Goal: Task Accomplishment & Management: Complete application form

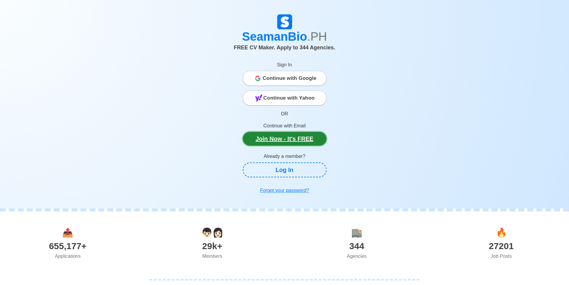
click at [291, 145] on link "Join Now - It's FREE" at bounding box center [285, 139] width 84 height 14
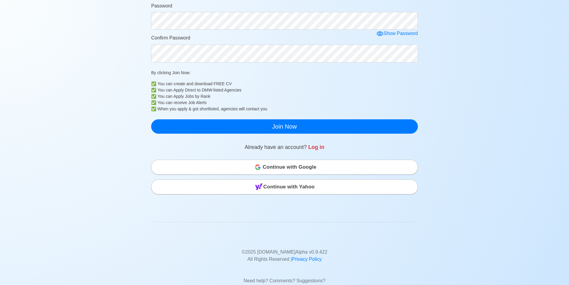
scroll to position [179, 0]
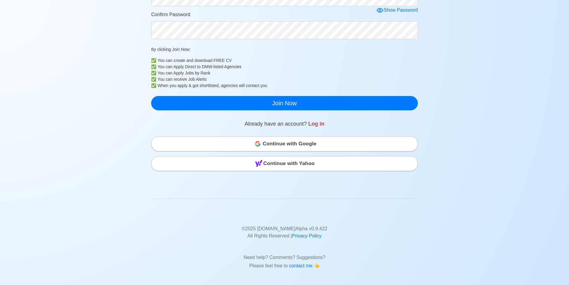
click at [229, 144] on div "Continue with Google Continue with Yahoo" at bounding box center [284, 152] width 267 height 38
click at [228, 150] on div "Continue with Google" at bounding box center [284, 144] width 266 height 12
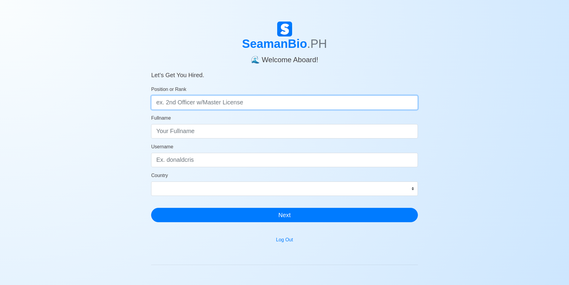
click at [236, 110] on input "Position or Rank" at bounding box center [284, 102] width 267 height 14
type input "Engine Cadet"
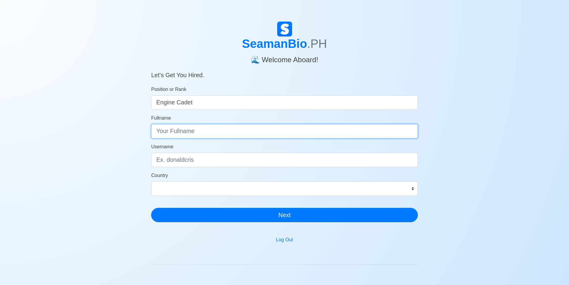
click at [221, 138] on input "Fullname" at bounding box center [284, 131] width 267 height 14
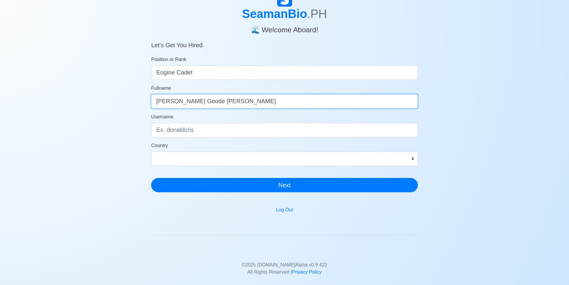
scroll to position [90, 0]
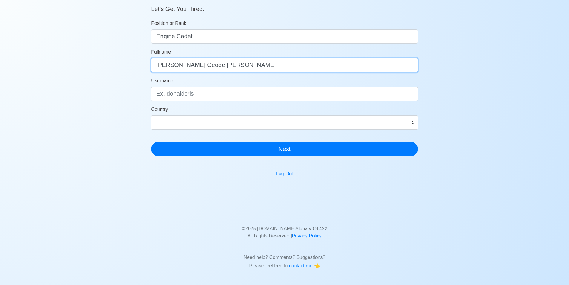
type input "[PERSON_NAME] Geode [PERSON_NAME]"
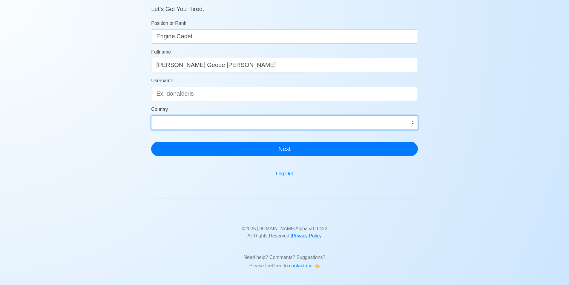
click at [395, 130] on select "[GEOGRAPHIC_DATA] [GEOGRAPHIC_DATA] [GEOGRAPHIC_DATA] [GEOGRAPHIC_DATA] [US_STA…" at bounding box center [284, 122] width 267 height 14
select select "PH"
click at [151, 130] on select "[GEOGRAPHIC_DATA] [GEOGRAPHIC_DATA] [GEOGRAPHIC_DATA] [GEOGRAPHIC_DATA] [US_STA…" at bounding box center [284, 122] width 267 height 14
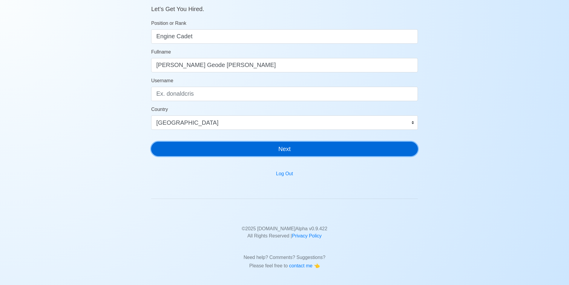
click at [239, 156] on button "Next" at bounding box center [284, 149] width 267 height 14
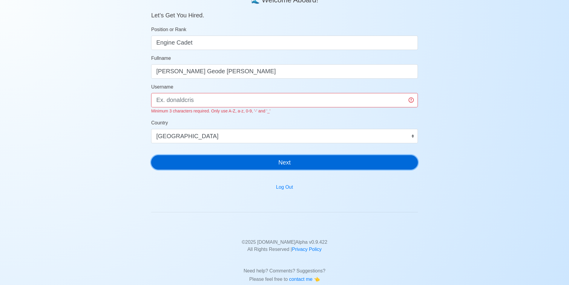
scroll to position [0, 0]
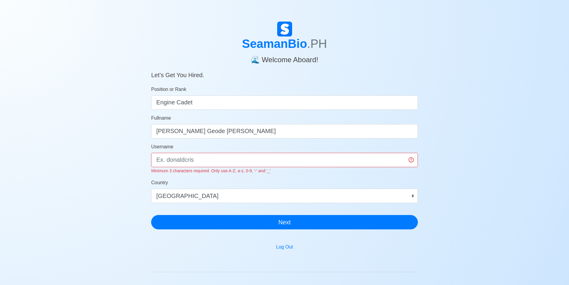
drag, startPoint x: 155, startPoint y: 242, endPoint x: 109, endPoint y: 47, distance: 200.3
click at [109, 47] on div "SeamanBio .PH 🌊 Welcome Aboard! Let’s Get You Hired. Position or Rank Engine Ca…" at bounding box center [284, 182] width 569 height 322
click at [193, 167] on input "Username" at bounding box center [284, 160] width 267 height 14
type input "b"
click at [408, 167] on input "Fk3870" at bounding box center [284, 160] width 267 height 14
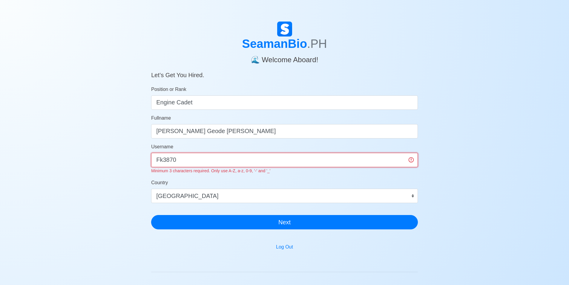
click at [408, 167] on input "Fk3870" at bounding box center [284, 160] width 267 height 14
type input "F"
type input "L"
type input "k"
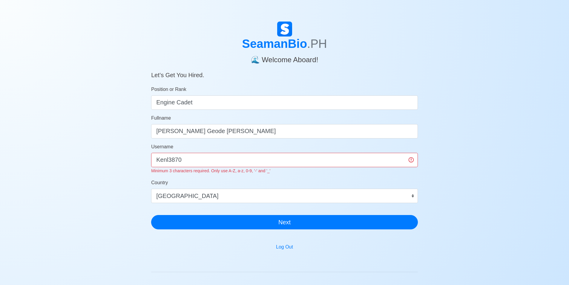
click at [82, 166] on div "SeamanBio .PH 🌊 Welcome Aboard! Let’s Get You Hired. Position or Rank Engine Ca…" at bounding box center [284, 182] width 569 height 322
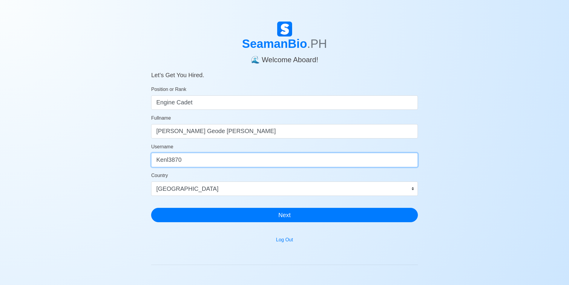
click at [171, 167] on input "Kenl3870" at bounding box center [284, 160] width 267 height 14
drag, startPoint x: 200, startPoint y: 193, endPoint x: 80, endPoint y: 193, distance: 119.7
click at [80, 193] on div "SeamanBio .PH 🌊 Welcome Aboard! Let’s Get You Hired. Position or Rank Engine Ca…" at bounding box center [284, 178] width 569 height 315
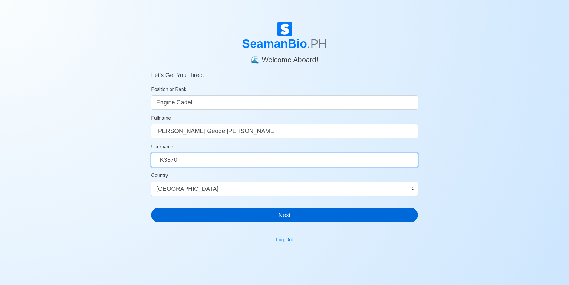
type input "FK3870"
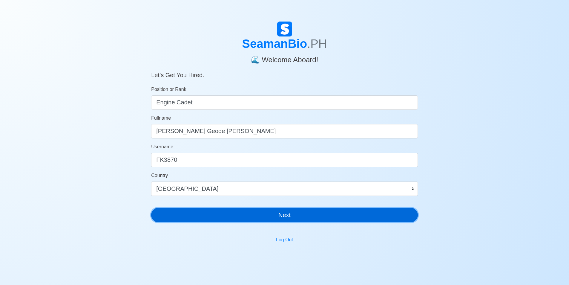
click at [330, 222] on button "Next" at bounding box center [284, 215] width 267 height 14
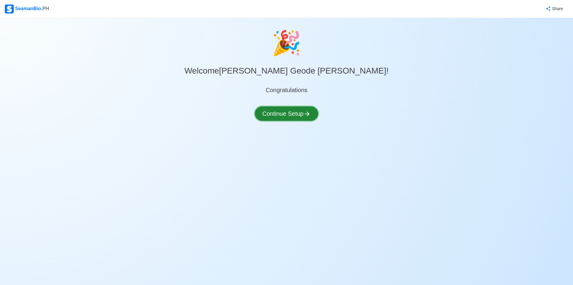
click at [287, 121] on button "Continue Setup" at bounding box center [286, 113] width 63 height 14
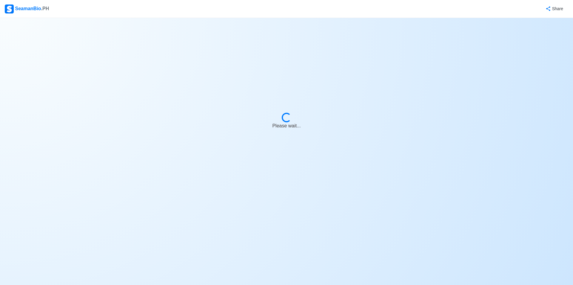
select select "Visible for Hiring"
select select "PH"
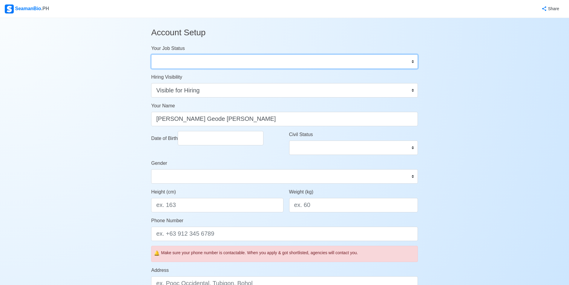
click at [279, 66] on select "Onboard Actively Looking for Job Not Looking for Job" at bounding box center [284, 61] width 267 height 14
select select "Actively Looking for Job"
click at [151, 63] on select "Onboard Actively Looking for Job Not Looking for Job" at bounding box center [284, 61] width 267 height 14
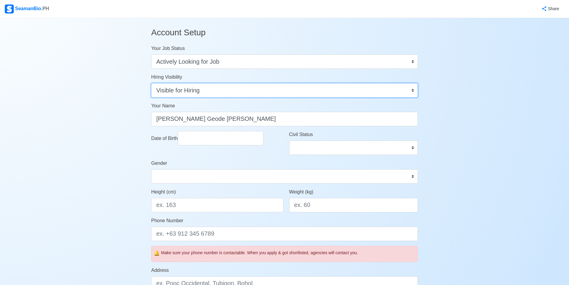
click at [212, 97] on select "Visible for Hiring Not Visible for Hiring" at bounding box center [284, 90] width 267 height 14
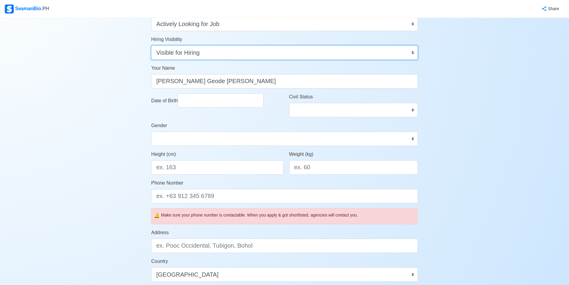
scroll to position [8, 0]
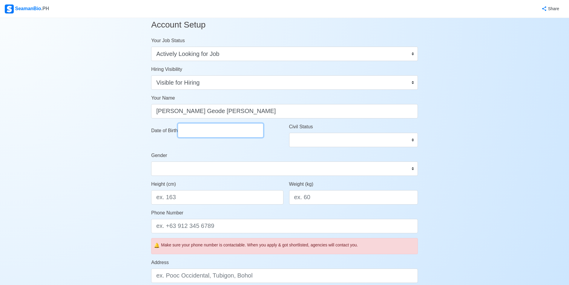
select select "****"
select select "*********"
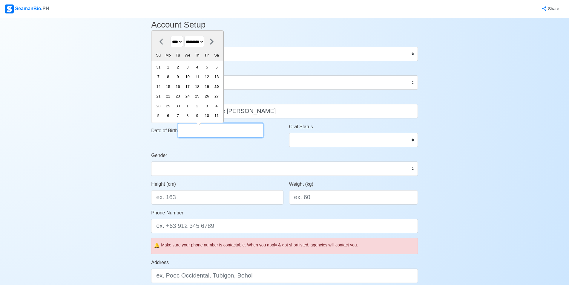
click at [203, 137] on input "Date of Birth" at bounding box center [221, 130] width 86 height 14
click at [180, 47] on select "**** **** **** **** **** **** **** **** **** **** **** **** **** **** **** ****…" at bounding box center [177, 42] width 13 height 12
select select "****"
click at [174, 47] on select "**** **** **** **** **** **** **** **** **** **** **** **** **** **** **** ****…" at bounding box center [177, 42] width 13 height 12
click at [215, 45] on icon at bounding box center [211, 41] width 7 height 7
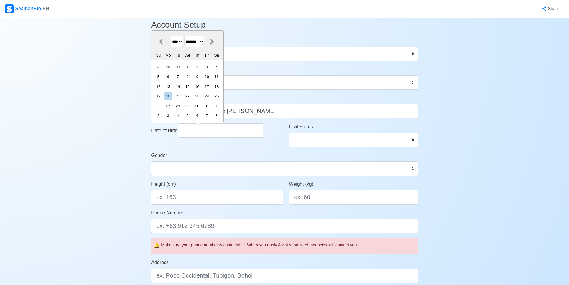
click at [220, 47] on div "**** **** **** **** **** **** **** **** **** **** **** **** **** **** **** ****…" at bounding box center [187, 42] width 66 height 12
click at [215, 45] on icon at bounding box center [211, 41] width 7 height 7
select select "********"
click at [172, 81] on div "10" at bounding box center [168, 77] width 8 height 8
type input "11/10/2003"
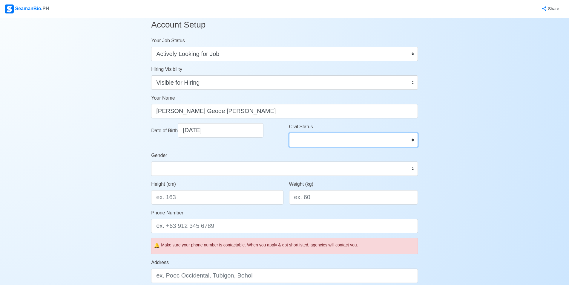
click at [348, 147] on select "Single Married Widowed Separated" at bounding box center [353, 140] width 129 height 14
select select "Single"
click at [289, 147] on select "Single Married Widowed Separated" at bounding box center [353, 140] width 129 height 14
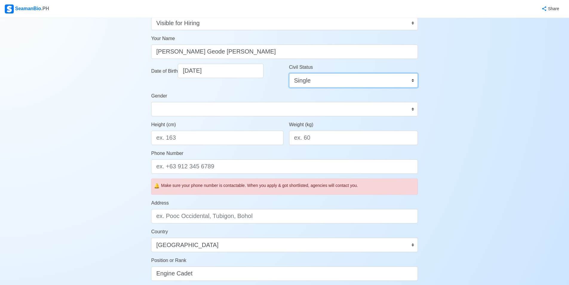
scroll to position [67, 0]
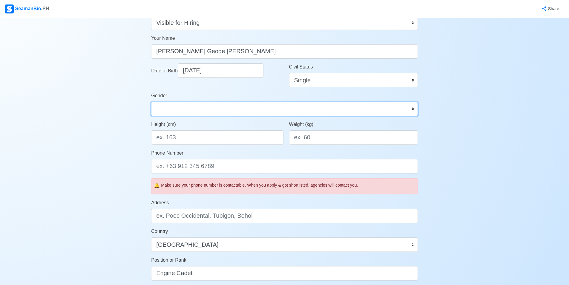
click at [210, 116] on select "Male Female" at bounding box center [284, 109] width 267 height 14
click at [214, 116] on select "Male Female" at bounding box center [284, 109] width 267 height 14
select select "Male"
click at [151, 116] on select "Male Female" at bounding box center [284, 109] width 267 height 14
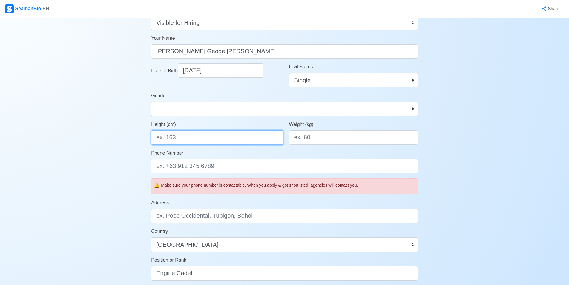
click at [194, 145] on input "Height (cm)" at bounding box center [217, 137] width 132 height 14
type input "165"
click at [327, 145] on input "Weight (kg)" at bounding box center [353, 137] width 129 height 14
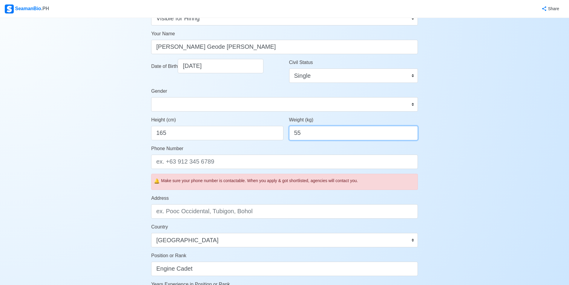
scroll to position [127, 0]
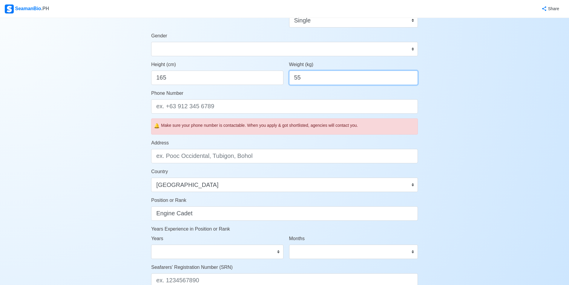
type input "55"
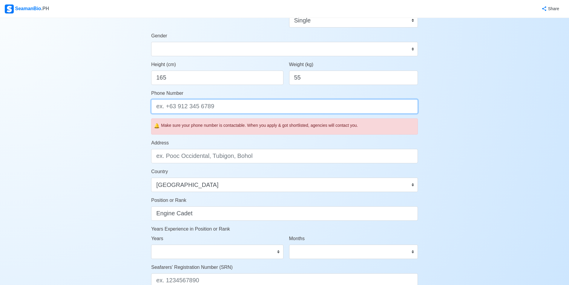
click at [226, 113] on input "Phone Number" at bounding box center [284, 106] width 267 height 14
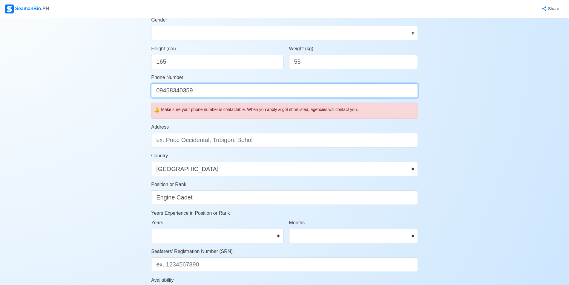
scroll to position [157, 0]
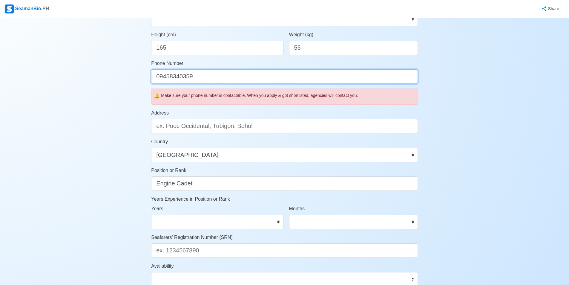
type input "09458340359"
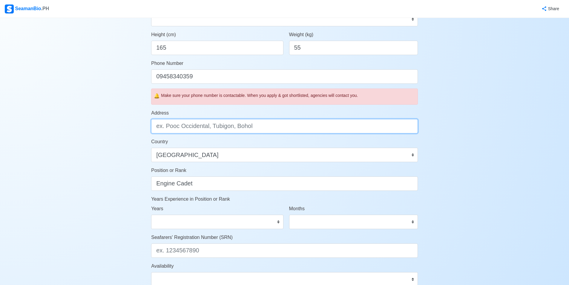
click at [263, 133] on input "Address" at bounding box center [284, 126] width 267 height 14
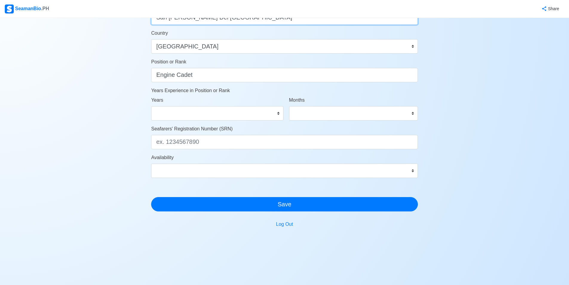
scroll to position [277, 0]
type input "San Jose Del Monte Bulacan"
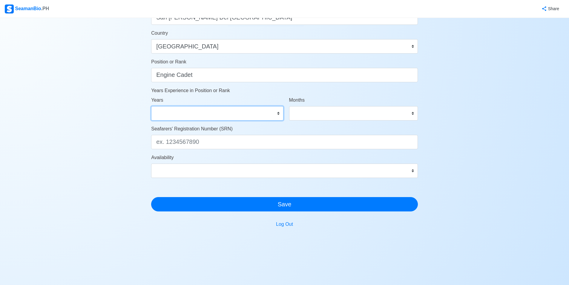
click at [249, 120] on select "0 1 2 3 4 5 6 7 8 9 10 11 12 13 14 15 16 17 18 19 20 21 22 23 24 25 26 27 28 29…" at bounding box center [217, 113] width 132 height 14
drag, startPoint x: 12, startPoint y: 156, endPoint x: 19, endPoint y: 156, distance: 6.9
click at [17, 156] on div "Account Setup Your Job Status Onboard Actively Looking for Job Not Looking for …" at bounding box center [284, 11] width 569 height 518
click at [204, 120] on select "0 1 2 3 4 5 6 7 8 9 10 11 12 13 14 15 16 17 18 19 20 21 22 23 24 25 26 27 28 29…" at bounding box center [217, 113] width 132 height 14
select select "0"
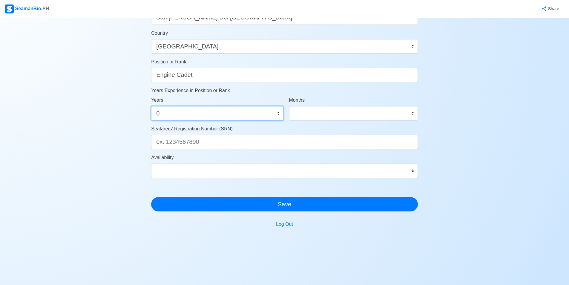
click at [151, 120] on select "0 1 2 3 4 5 6 7 8 9 10 11 12 13 14 15 16 17 18 19 20 21 22 23 24 25 26 27 28 29…" at bounding box center [217, 113] width 132 height 14
click at [344, 120] on select "0 1 2 3 4 5 6 7 8 9 10 11" at bounding box center [353, 113] width 129 height 14
select select "0"
click at [289, 120] on select "0 1 2 3 4 5 6 7 8 9 10 11" at bounding box center [353, 113] width 129 height 14
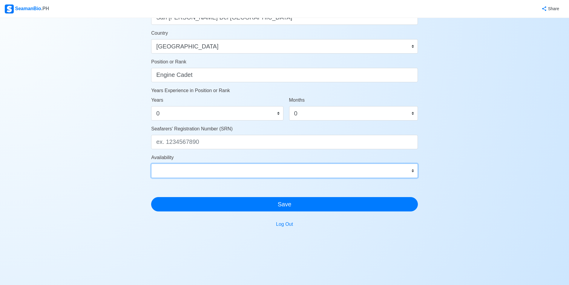
click at [207, 168] on select "Immediate Oct 2025 Nov 2025 Dec 2025 Jan 2026 Feb 2026 Mar 2026 Apr 2026 May 20…" at bounding box center [284, 170] width 267 height 14
click at [151, 163] on select "Immediate Oct 2025 Nov 2025 Dec 2025 Jan 2026 Feb 2026 Mar 2026 Apr 2026 May 20…" at bounding box center [284, 170] width 267 height 14
click at [206, 178] on select "Immediate Oct 2025 Nov 2025 Dec 2025 Jan 2026 Feb 2026 Mar 2026 Apr 2026 May 20…" at bounding box center [284, 170] width 267 height 14
click at [151, 163] on select "Immediate Oct 2025 Nov 2025 Dec 2025 Jan 2026 Feb 2026 Mar 2026 Apr 2026 May 20…" at bounding box center [284, 170] width 267 height 14
click at [208, 174] on select "Immediate Oct 2025 Nov 2025 Dec 2025 Jan 2026 Feb 2026 Mar 2026 Apr 2026 May 20…" at bounding box center [284, 170] width 267 height 14
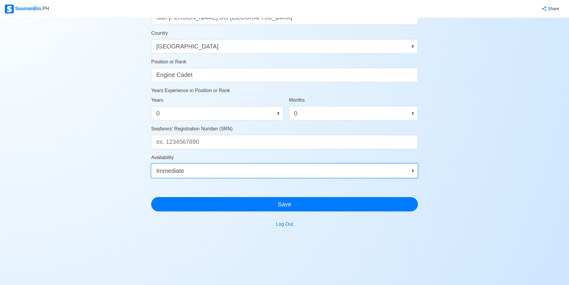
click at [151, 163] on select "Immediate Oct 2025 Nov 2025 Dec 2025 Jan 2026 Feb 2026 Mar 2026 Apr 2026 May 20…" at bounding box center [284, 170] width 267 height 14
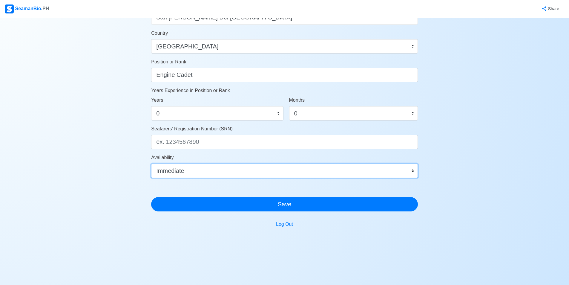
click at [204, 176] on select "Immediate Oct 2025 Nov 2025 Dec 2025 Jan 2026 Feb 2026 Mar 2026 Apr 2026 May 20…" at bounding box center [284, 170] width 267 height 14
click at [151, 163] on select "Immediate Oct 2025 Nov 2025 Dec 2025 Jan 2026 Feb 2026 Mar 2026 Apr 2026 May 20…" at bounding box center [284, 170] width 267 height 14
drag, startPoint x: 234, startPoint y: 177, endPoint x: 231, endPoint y: 166, distance: 11.2
click at [234, 176] on select "Immediate Oct 2025 Nov 2025 Dec 2025 Jan 2026 Feb 2026 Mar 2026 Apr 2026 May 20…" at bounding box center [284, 170] width 267 height 14
click at [151, 163] on select "Immediate Oct 2025 Nov 2025 Dec 2025 Jan 2026 Feb 2026 Mar 2026 Apr 2026 May 20…" at bounding box center [284, 170] width 267 height 14
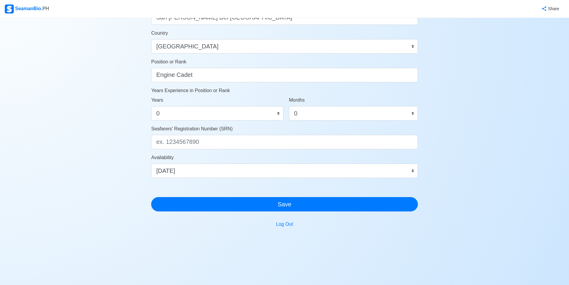
click at [185, 58] on div "Position or Rank Engine Cadet" at bounding box center [284, 70] width 267 height 24
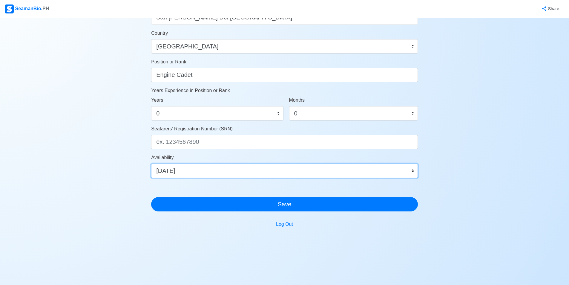
click at [194, 167] on select "Immediate Oct 2025 Nov 2025 Dec 2025 Jan 2026 Feb 2026 Mar 2026 Apr 2026 May 20…" at bounding box center [284, 170] width 267 height 14
select select "1761926400000"
click at [151, 163] on select "Immediate Oct 2025 Nov 2025 Dec 2025 Jan 2026 Feb 2026 Mar 2026 Apr 2026 May 20…" at bounding box center [284, 170] width 267 height 14
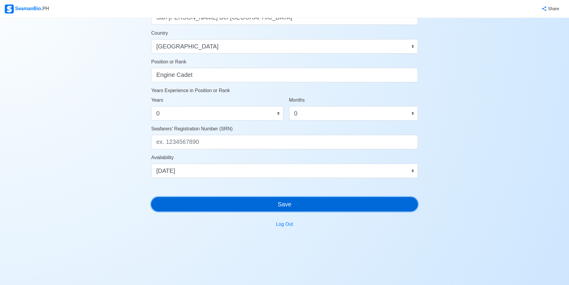
click at [258, 211] on button "Save" at bounding box center [284, 204] width 267 height 14
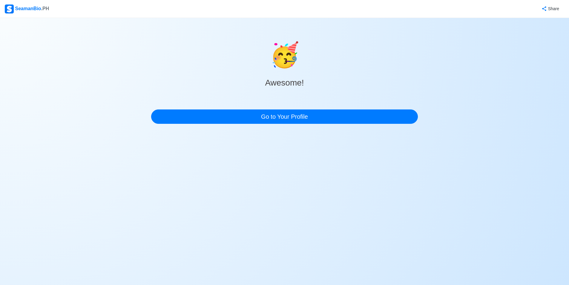
scroll to position [0, 0]
click at [330, 121] on div "🥳 Awesome! Go to Your Profile" at bounding box center [286, 80] width 269 height 87
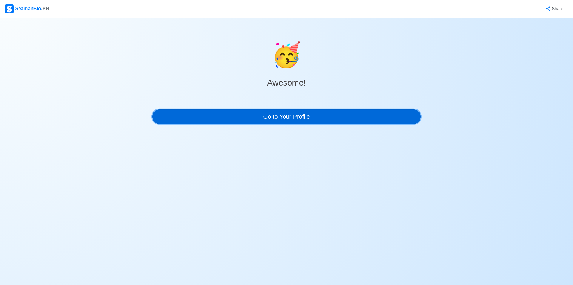
click at [327, 124] on link "Go to Your Profile" at bounding box center [286, 116] width 269 height 14
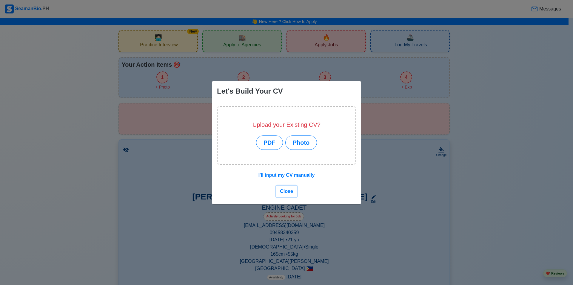
click at [287, 193] on span "Close" at bounding box center [286, 190] width 13 height 5
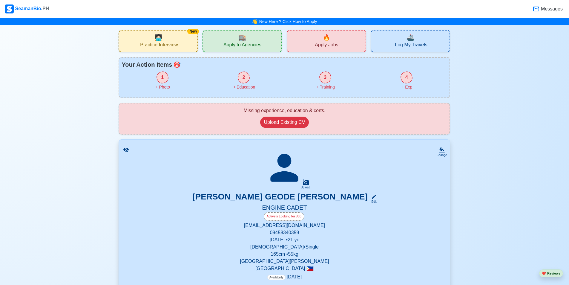
click at [170, 39] on div "New 🧑🏻‍💻 Practice Interview" at bounding box center [158, 41] width 79 height 22
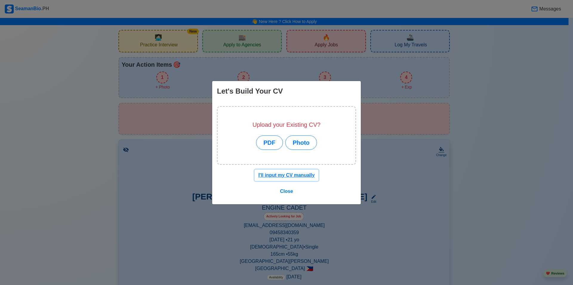
click at [290, 177] on u "I'll input my CV manually" at bounding box center [287, 174] width 56 height 5
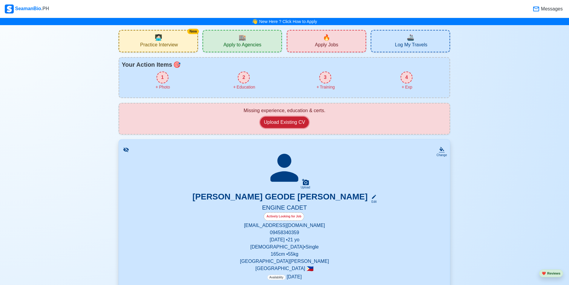
click at [283, 128] on button "Upload Existing CV" at bounding box center [284, 121] width 49 height 11
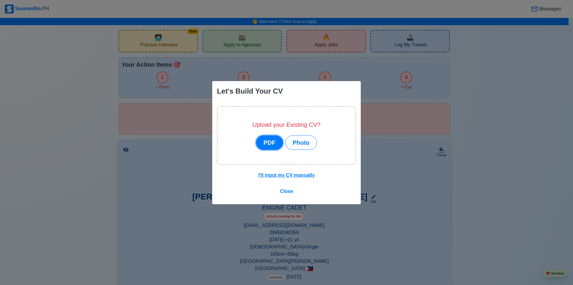
click at [267, 143] on button "PDF" at bounding box center [269, 142] width 27 height 14
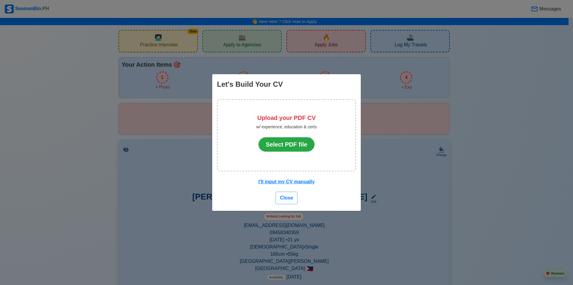
click at [287, 200] on span "Close" at bounding box center [286, 197] width 13 height 5
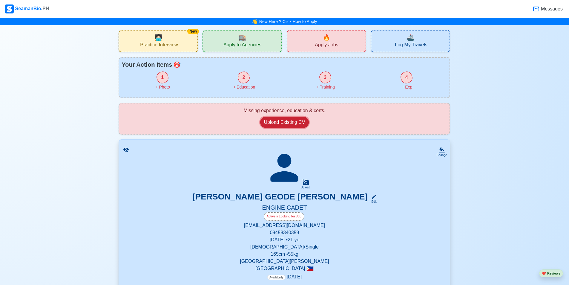
click at [293, 128] on button "Upload Existing CV" at bounding box center [284, 121] width 49 height 11
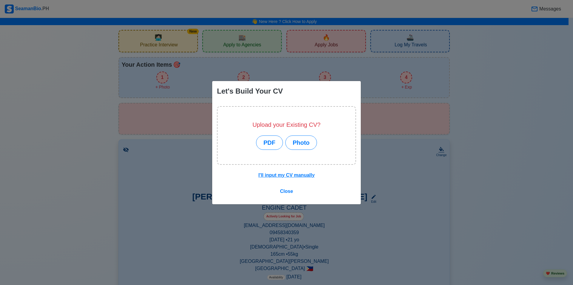
click at [321, 148] on div "PDF Photo" at bounding box center [287, 139] width 68 height 19
click at [310, 145] on button "Photo" at bounding box center [301, 142] width 32 height 14
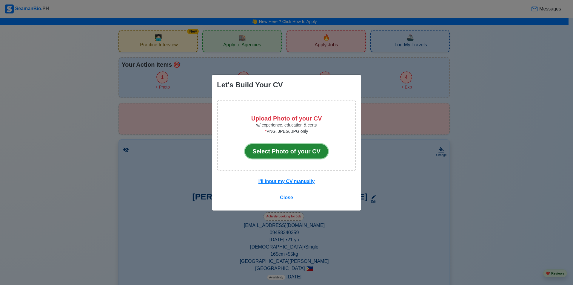
click at [302, 156] on button "Select Photo of your CV" at bounding box center [286, 151] width 83 height 14
click at [302, 162] on div "Upload Photo of your CV w/ experience, education & certs * PNG, JPEG, JPG only …" at bounding box center [286, 139] width 83 height 48
click at [283, 154] on button "Select Photo of your CV" at bounding box center [286, 151] width 83 height 14
click at [289, 200] on span "Close" at bounding box center [286, 197] width 13 height 5
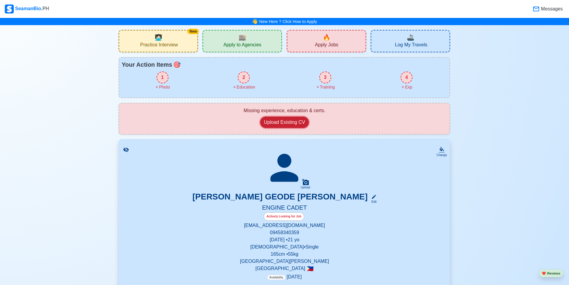
click at [296, 128] on button "Upload Existing CV" at bounding box center [284, 121] width 49 height 11
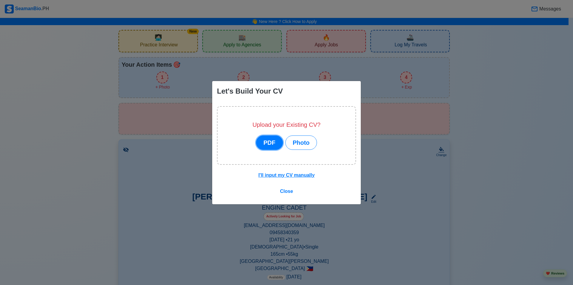
click at [274, 140] on button "PDF" at bounding box center [269, 142] width 27 height 14
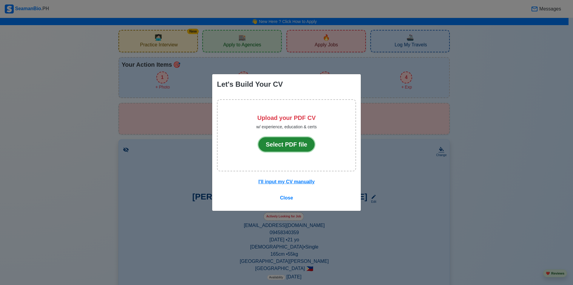
click at [277, 147] on button "Select PDF file" at bounding box center [287, 144] width 56 height 14
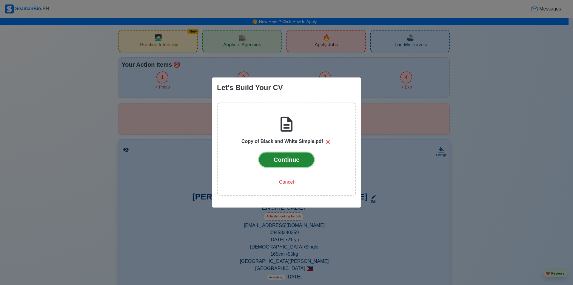
click at [282, 162] on button "Continue" at bounding box center [286, 159] width 55 height 14
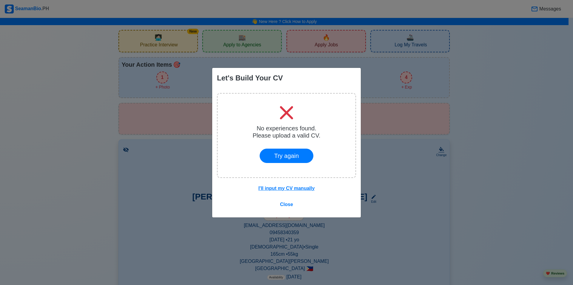
click at [283, 73] on div "Let's Build Your CV" at bounding box center [250, 78] width 66 height 11
click at [277, 191] on u "I'll input my CV manually" at bounding box center [287, 187] width 56 height 5
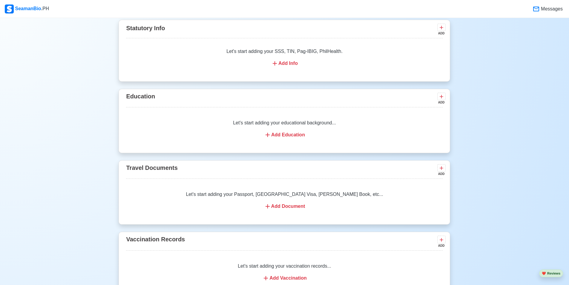
scroll to position [379, 0]
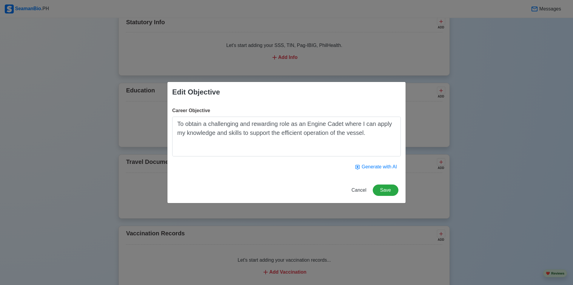
click at [453, 164] on div "Edit Objective Career Objective To obtain a challenging and rewarding role as a…" at bounding box center [286, 142] width 573 height 285
click at [458, 93] on div "Edit Objective Career Objective To obtain a challenging and rewarding role as a…" at bounding box center [286, 142] width 573 height 285
click at [356, 192] on span "Cancel" at bounding box center [359, 189] width 15 height 5
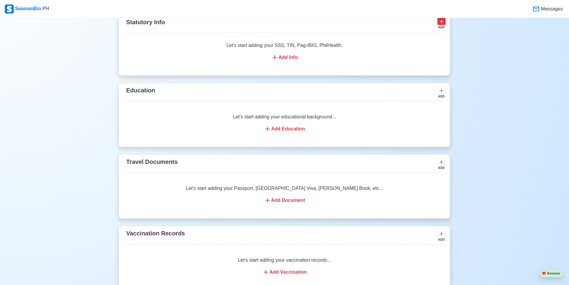
click at [442, 24] on icon at bounding box center [441, 22] width 6 height 6
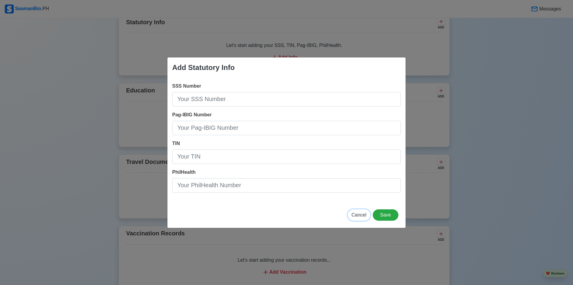
drag, startPoint x: 353, startPoint y: 234, endPoint x: 353, endPoint y: 229, distance: 5.4
click at [353, 217] on span "Cancel" at bounding box center [359, 214] width 15 height 5
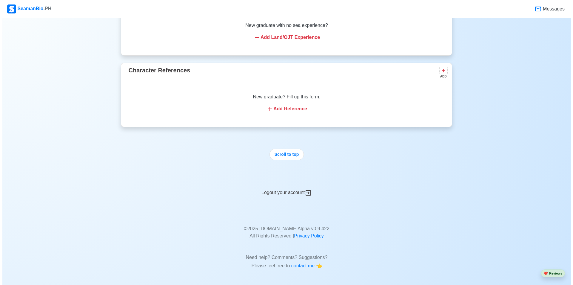
scroll to position [985, 0]
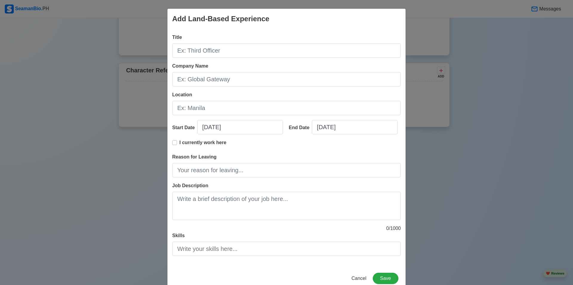
click at [401, 24] on div "Add Land-Based Experience" at bounding box center [287, 19] width 238 height 20
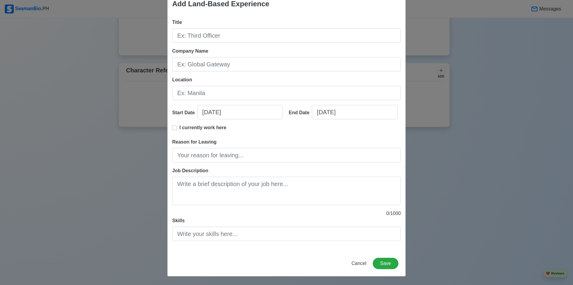
click at [460, 74] on div "Add Land-Based Experience Title Company Name Location Start Date 09/20/2025 End…" at bounding box center [286, 142] width 573 height 285
click at [168, 188] on div "Title Company Name Location Start Date 09/20/2025 End Date 09/20/2025 I current…" at bounding box center [287, 132] width 238 height 236
click at [352, 260] on span "Cancel" at bounding box center [359, 262] width 15 height 5
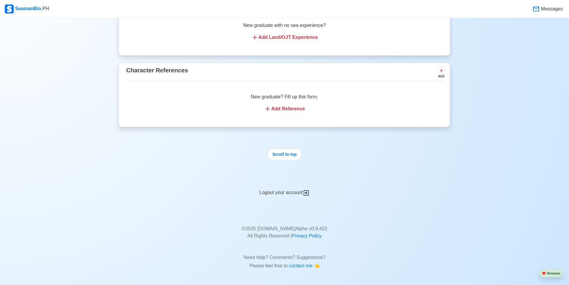
click at [260, 29] on p "New graduate with no sea experience?" at bounding box center [284, 25] width 302 height 7
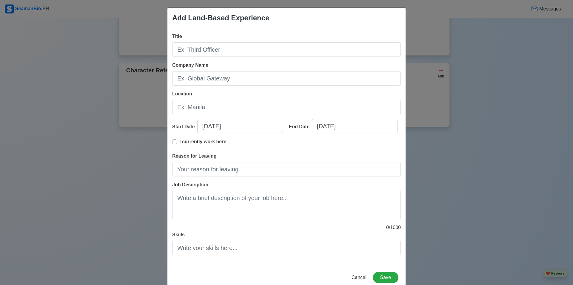
scroll to position [0, 0]
click at [70, 120] on div "Add Land-Based Experience Title Company Name Location Start Date 09/20/2025 End…" at bounding box center [286, 142] width 573 height 285
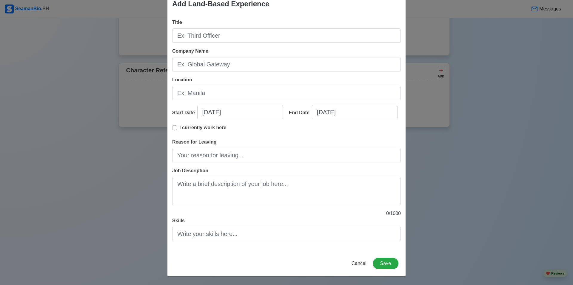
scroll to position [93, 0]
click at [349, 265] on div "Cancel Save" at bounding box center [287, 266] width 238 height 19
click at [352, 260] on span "Cancel" at bounding box center [359, 262] width 15 height 5
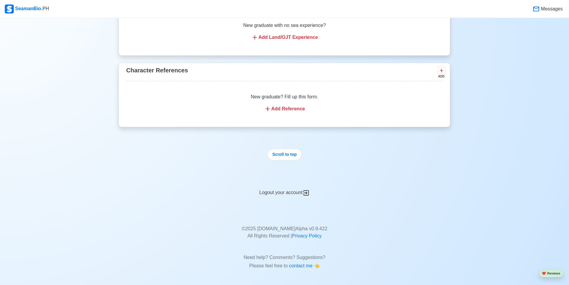
click at [278, 41] on div "Add Land/OJT Experience" at bounding box center [284, 37] width 302 height 7
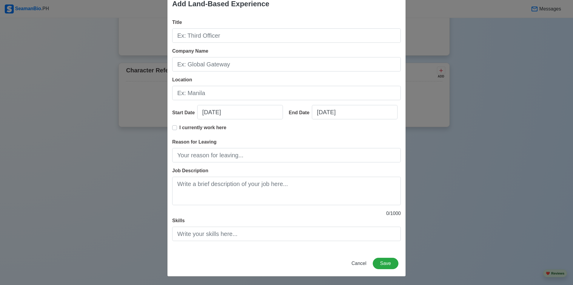
click at [128, 128] on div "Add Land-Based Experience Title Company Name Location Start Date 09/20/2025 End…" at bounding box center [286, 142] width 573 height 285
click at [348, 262] on button "Cancel" at bounding box center [359, 262] width 23 height 11
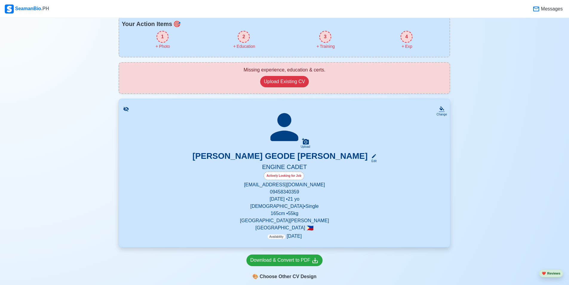
scroll to position [0, 0]
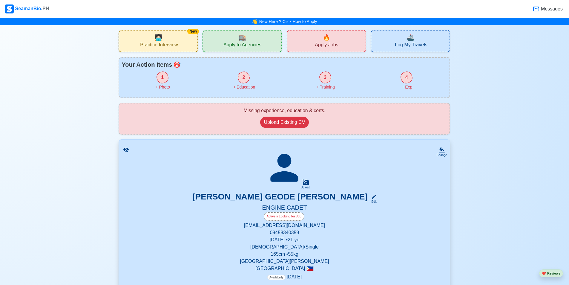
click at [162, 46] on span "Practice Interview" at bounding box center [159, 45] width 38 height 7
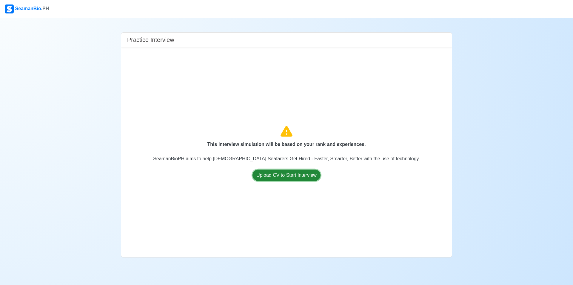
click at [291, 181] on button "Upload CV to Start Interview" at bounding box center [287, 174] width 68 height 11
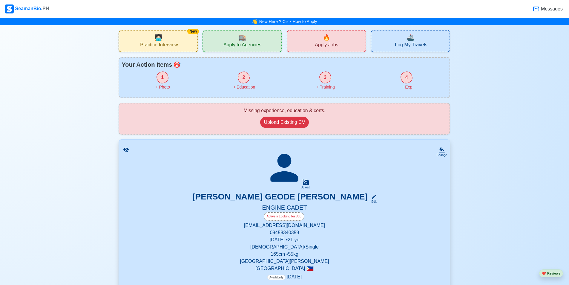
click at [238, 83] on div "2" at bounding box center [244, 77] width 12 height 12
click at [400, 83] on div "4 Exp" at bounding box center [407, 80] width 82 height 19
